Goal: Find specific page/section: Find specific page/section

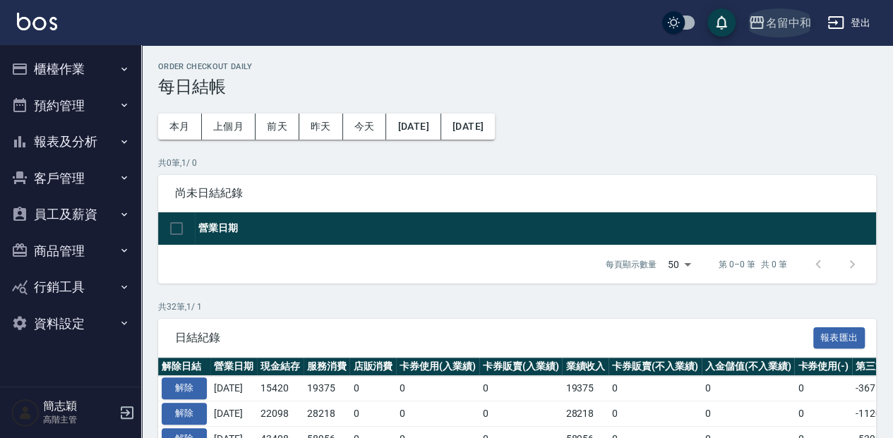
click at [755, 27] on icon "button" at bounding box center [756, 22] width 17 height 17
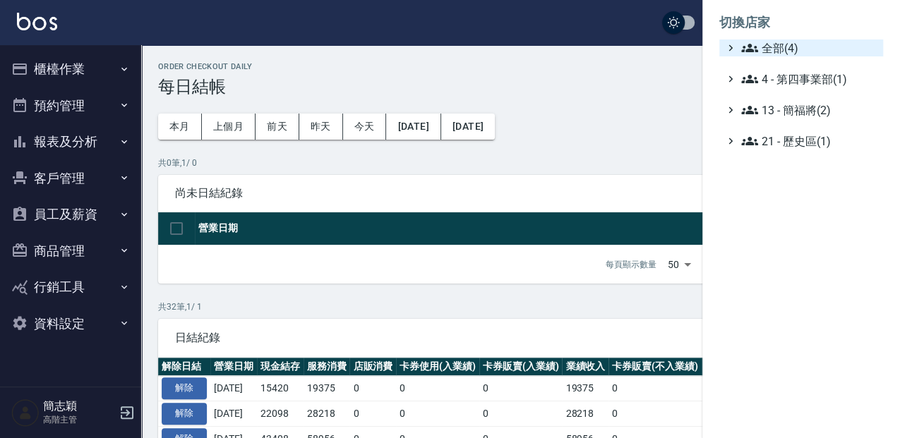
click at [738, 42] on div "全部(4)" at bounding box center [807, 48] width 139 height 17
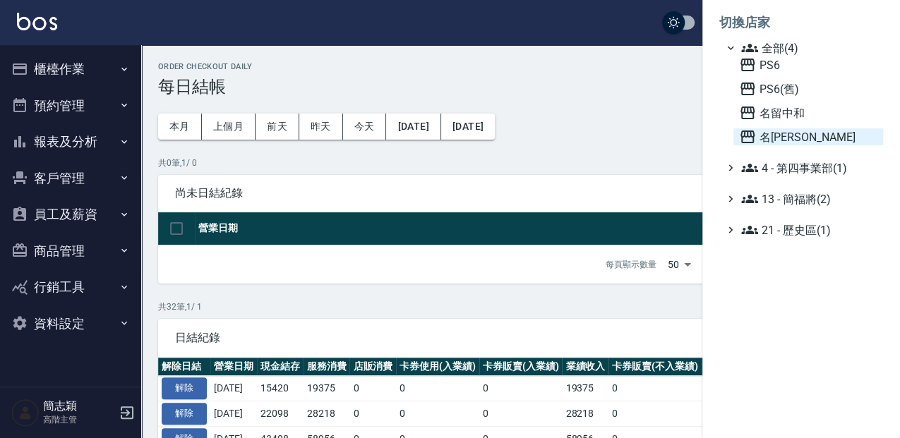
click at [749, 132] on icon at bounding box center [747, 136] width 17 height 17
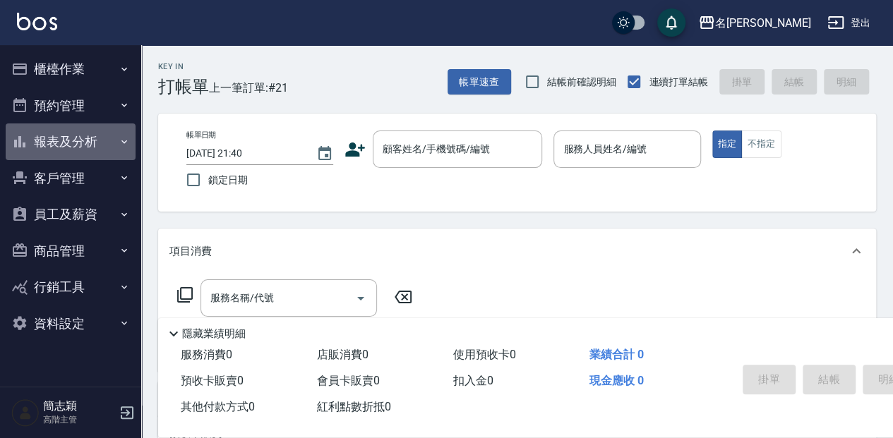
click at [121, 143] on icon "button" at bounding box center [124, 141] width 11 height 11
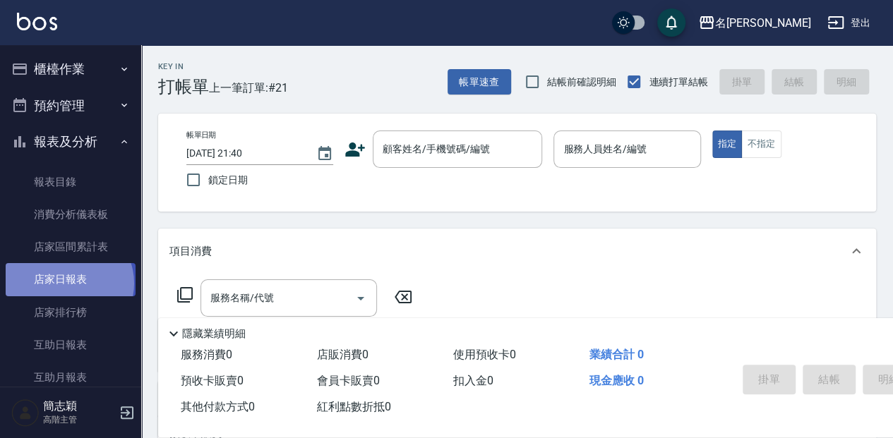
click at [68, 283] on link "店家日報表" at bounding box center [71, 279] width 130 height 32
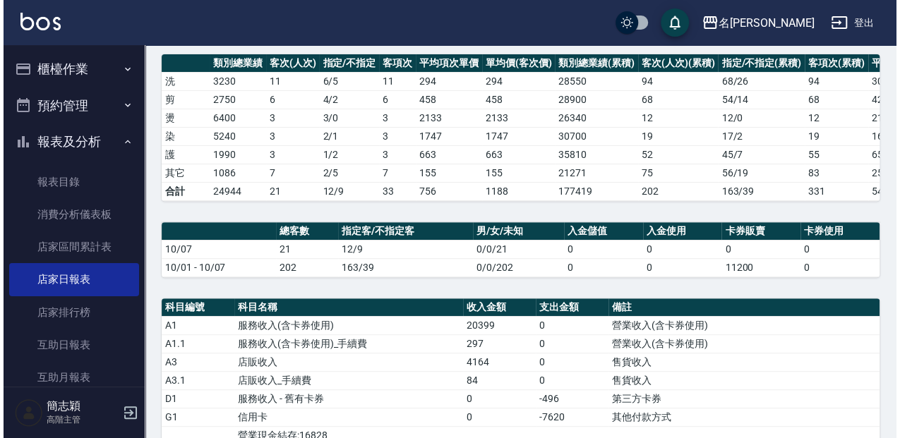
scroll to position [141, 0]
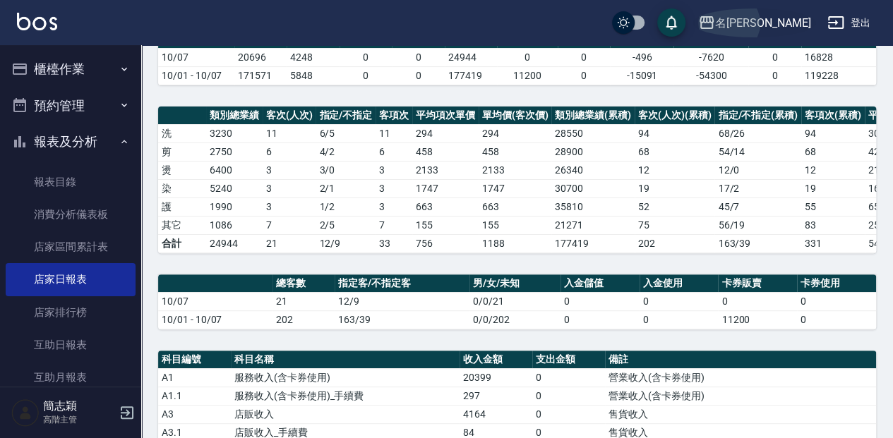
click at [713, 21] on icon "button" at bounding box center [706, 22] width 14 height 13
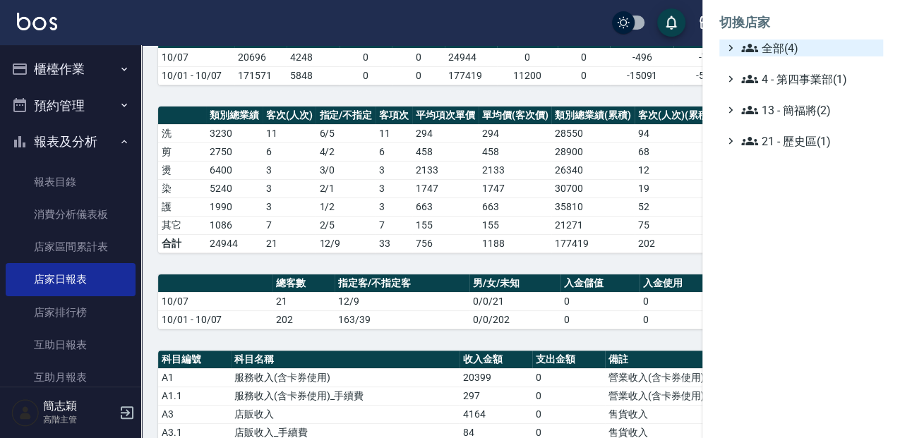
click at [740, 45] on div "全部(4)" at bounding box center [807, 48] width 139 height 17
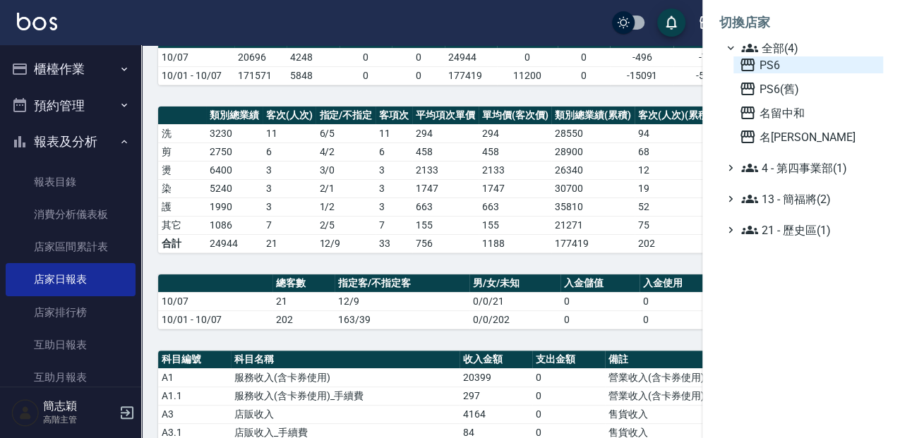
click at [748, 61] on icon at bounding box center [747, 64] width 17 height 17
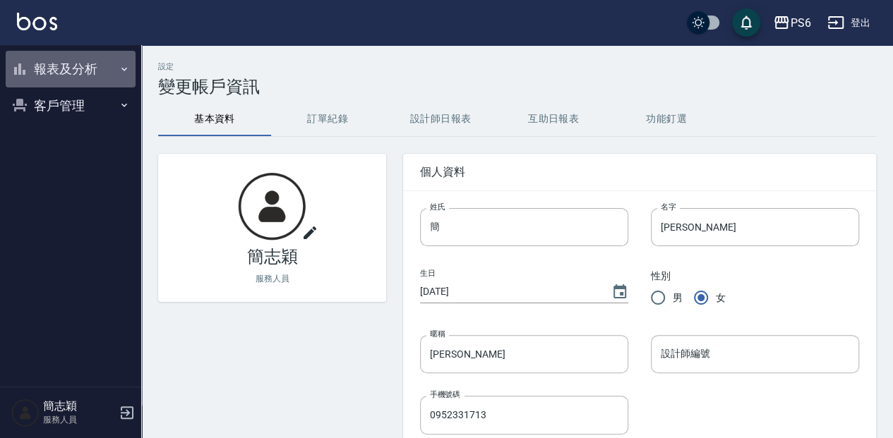
click at [123, 68] on icon "button" at bounding box center [124, 69] width 6 height 4
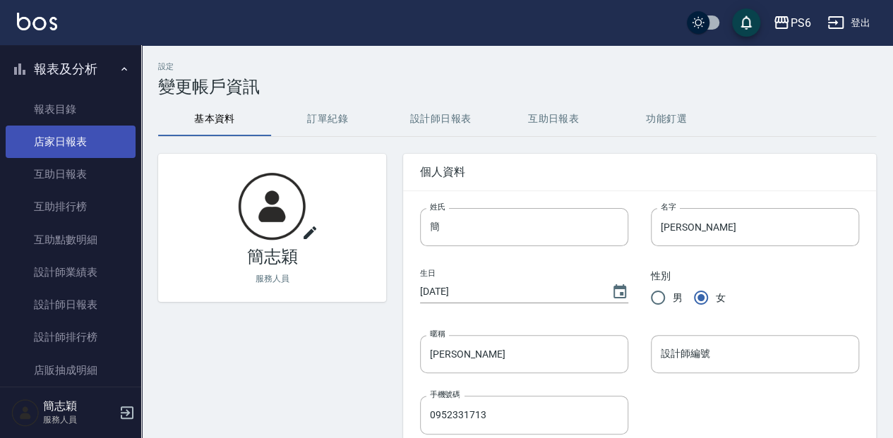
click at [74, 140] on link "店家日報表" at bounding box center [71, 142] width 130 height 32
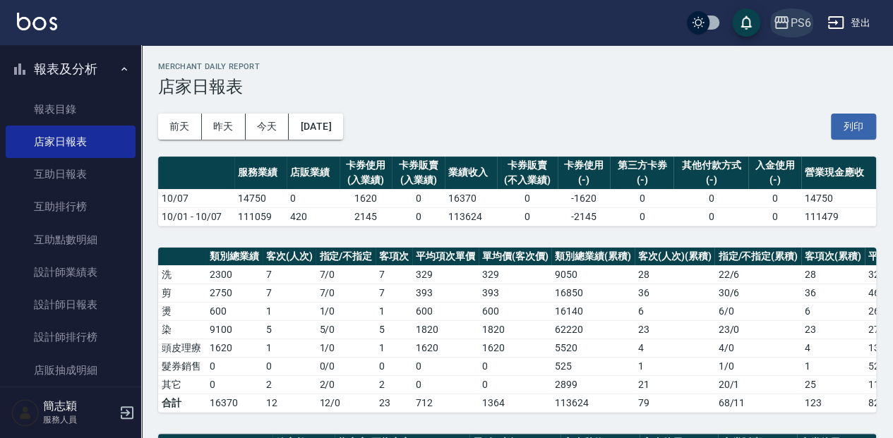
click at [780, 18] on icon "button" at bounding box center [781, 22] width 17 height 17
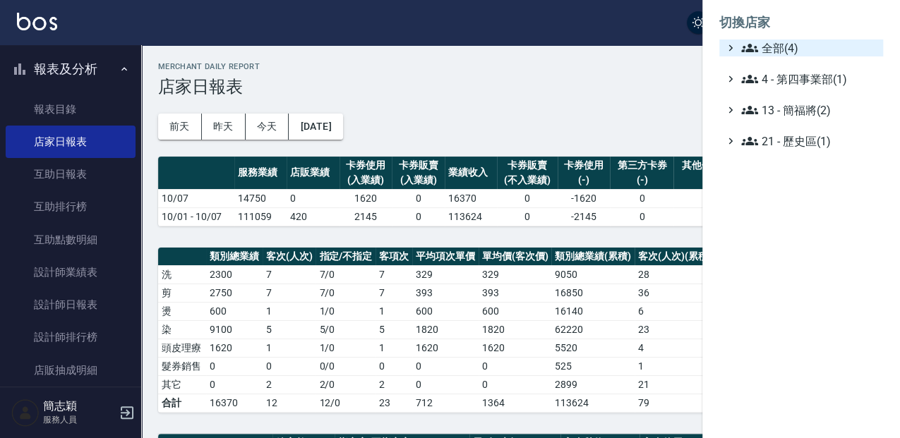
click at [748, 48] on icon at bounding box center [749, 48] width 17 height 17
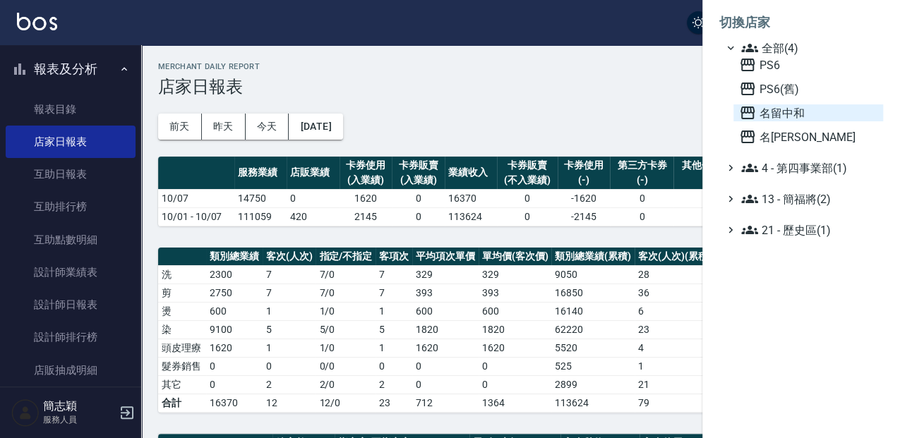
click at [748, 111] on icon at bounding box center [747, 112] width 17 height 17
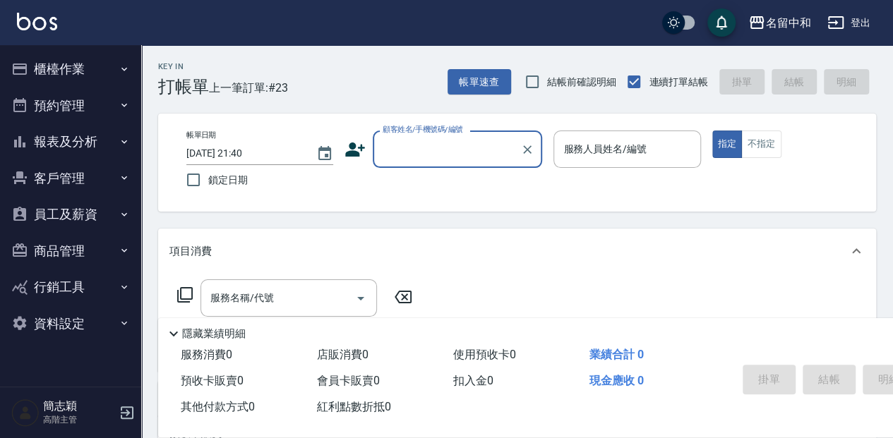
click at [121, 68] on icon "button" at bounding box center [124, 69] width 11 height 11
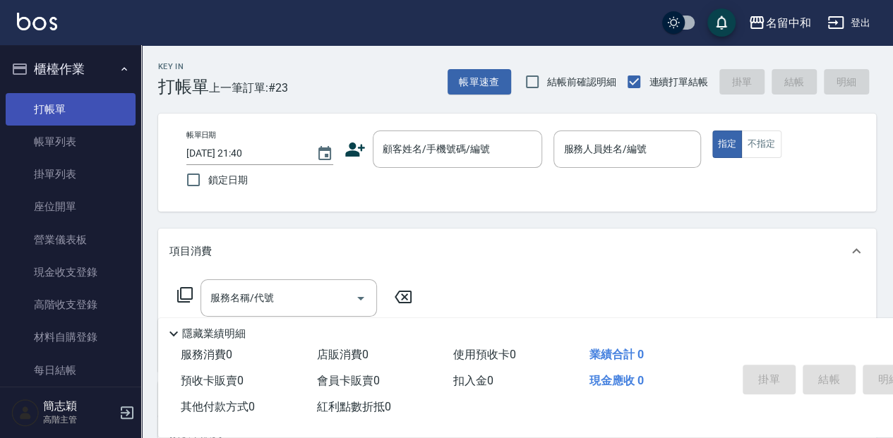
click at [84, 107] on link "打帳單" at bounding box center [71, 109] width 130 height 32
